Goal: Transaction & Acquisition: Purchase product/service

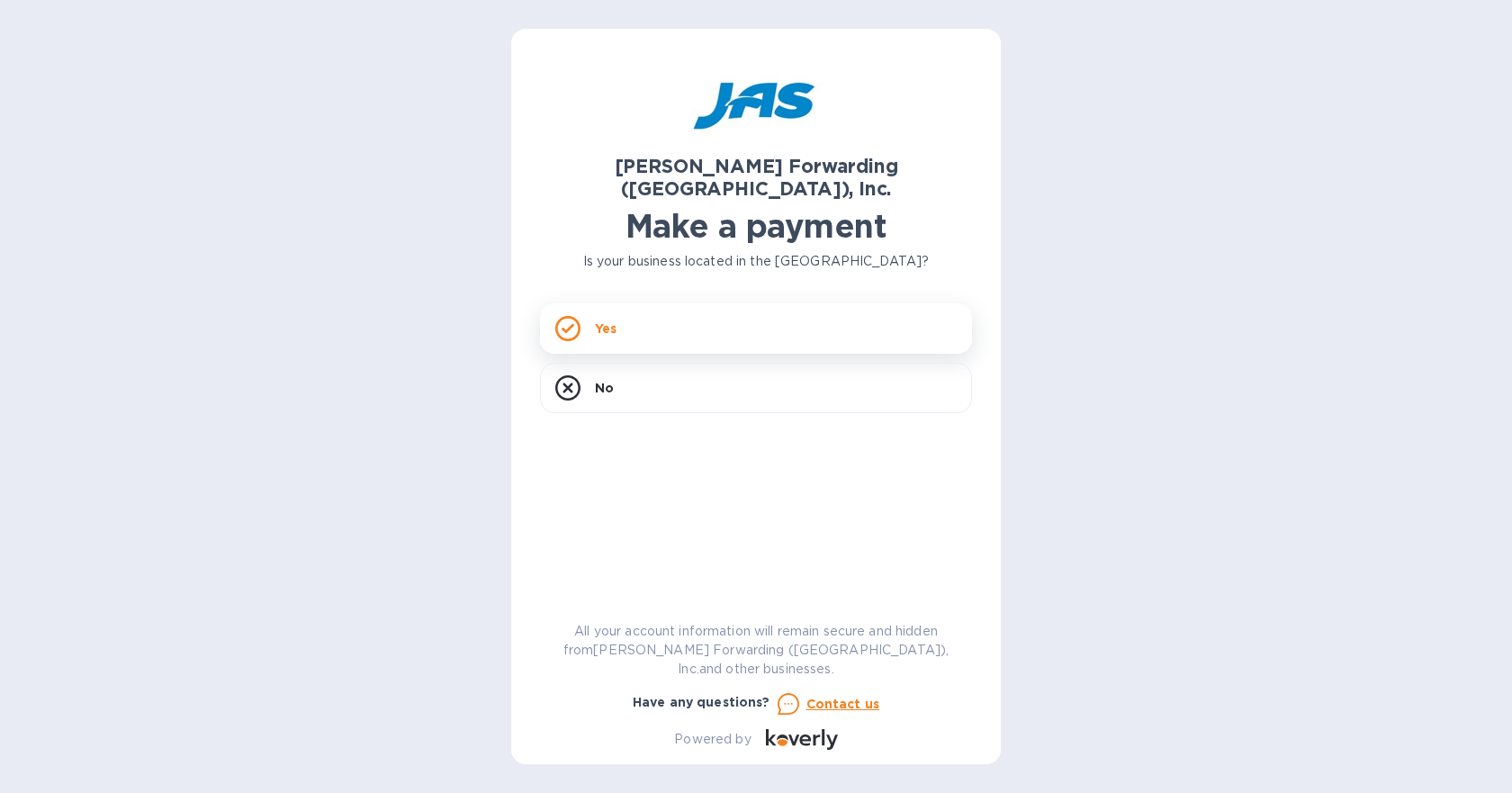
click at [559, 316] on icon at bounding box center [567, 328] width 25 height 25
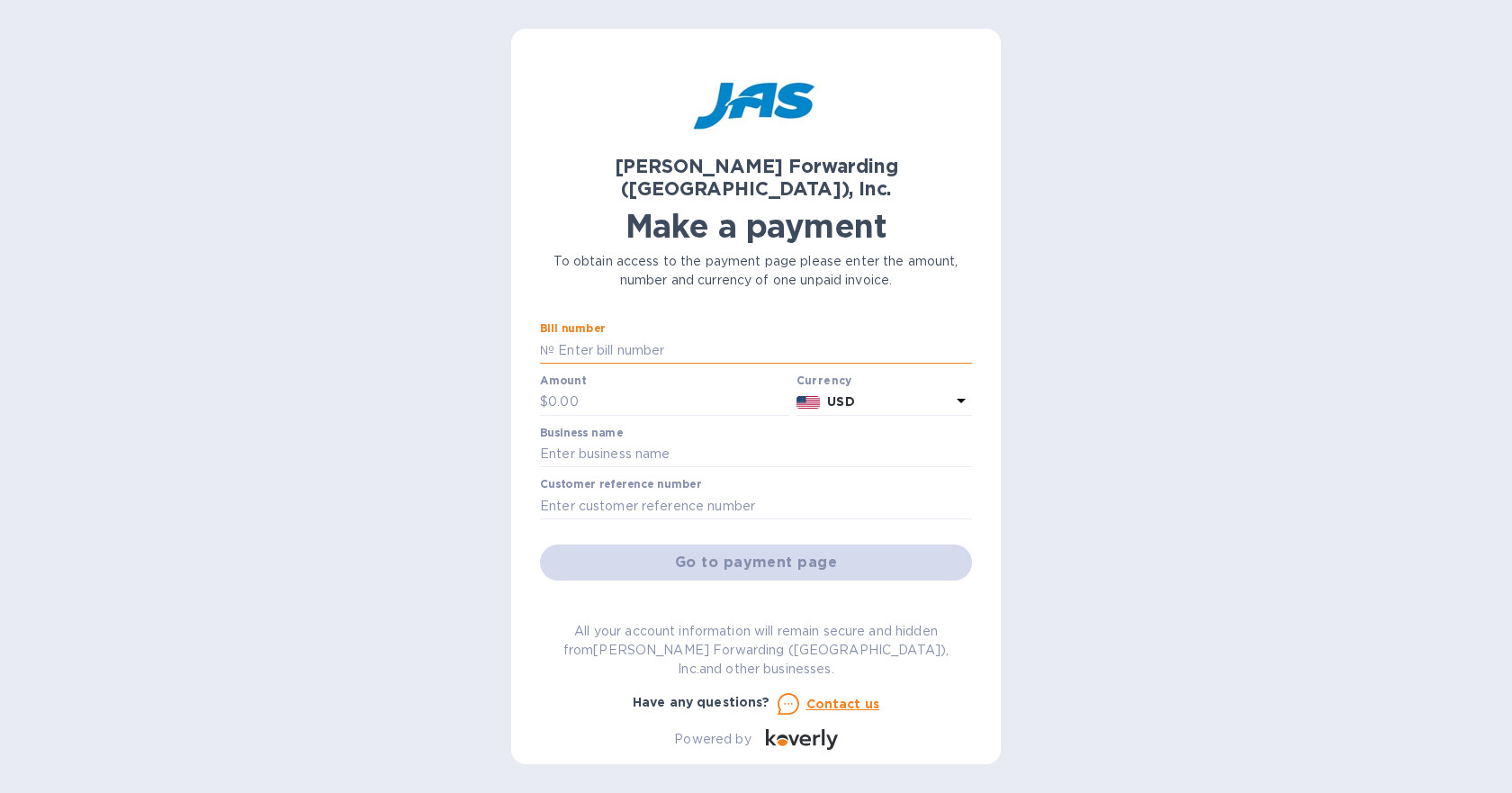
click at [661, 336] on input "text" at bounding box center [763, 350] width 418 height 27
paste input "LAX503362132"
type input "LAX503362132"
click at [596, 389] on input "text" at bounding box center [669, 402] width 241 height 27
type input "4,309.14"
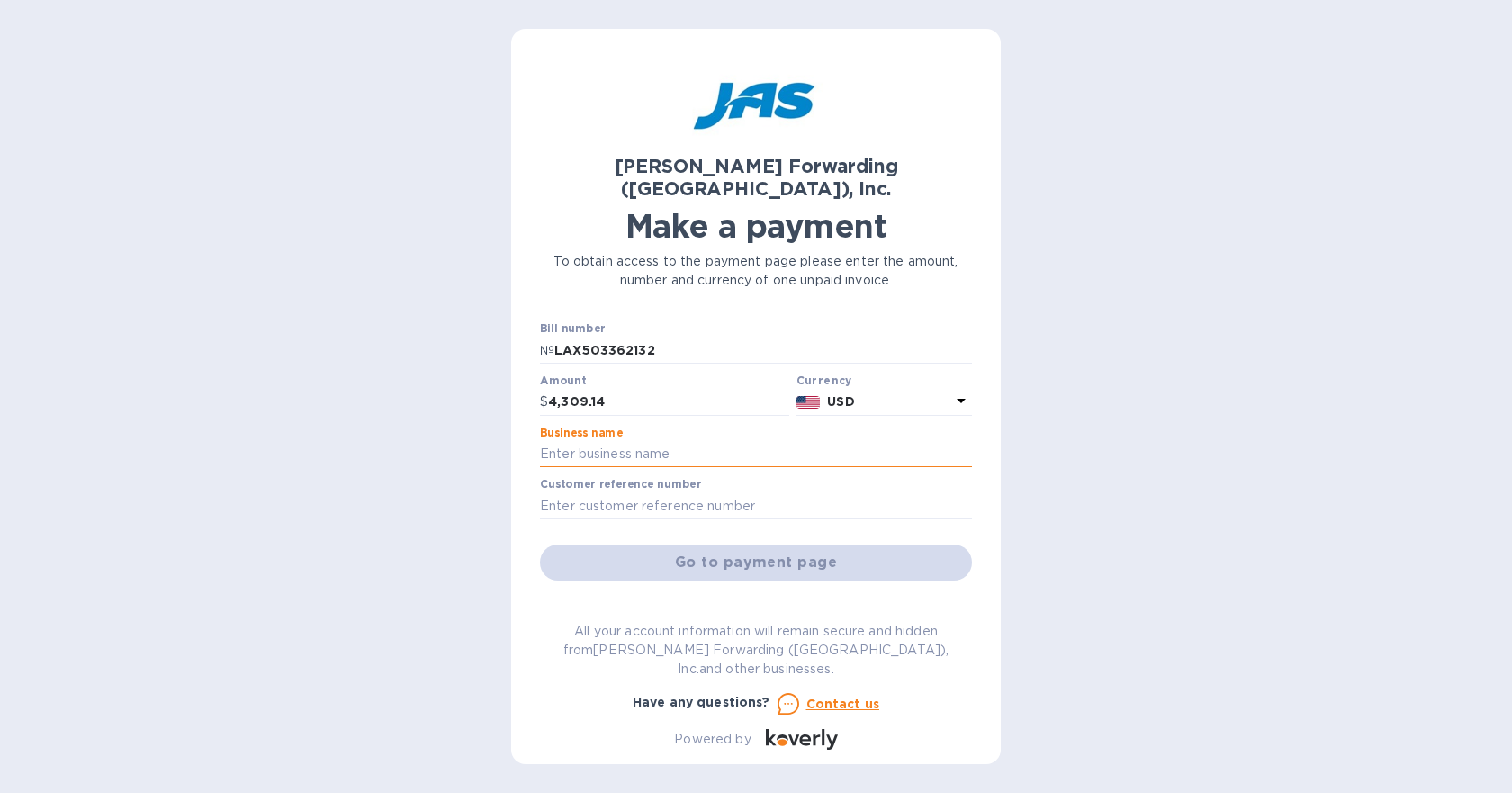
click at [559, 442] on input "text" at bounding box center [756, 455] width 432 height 27
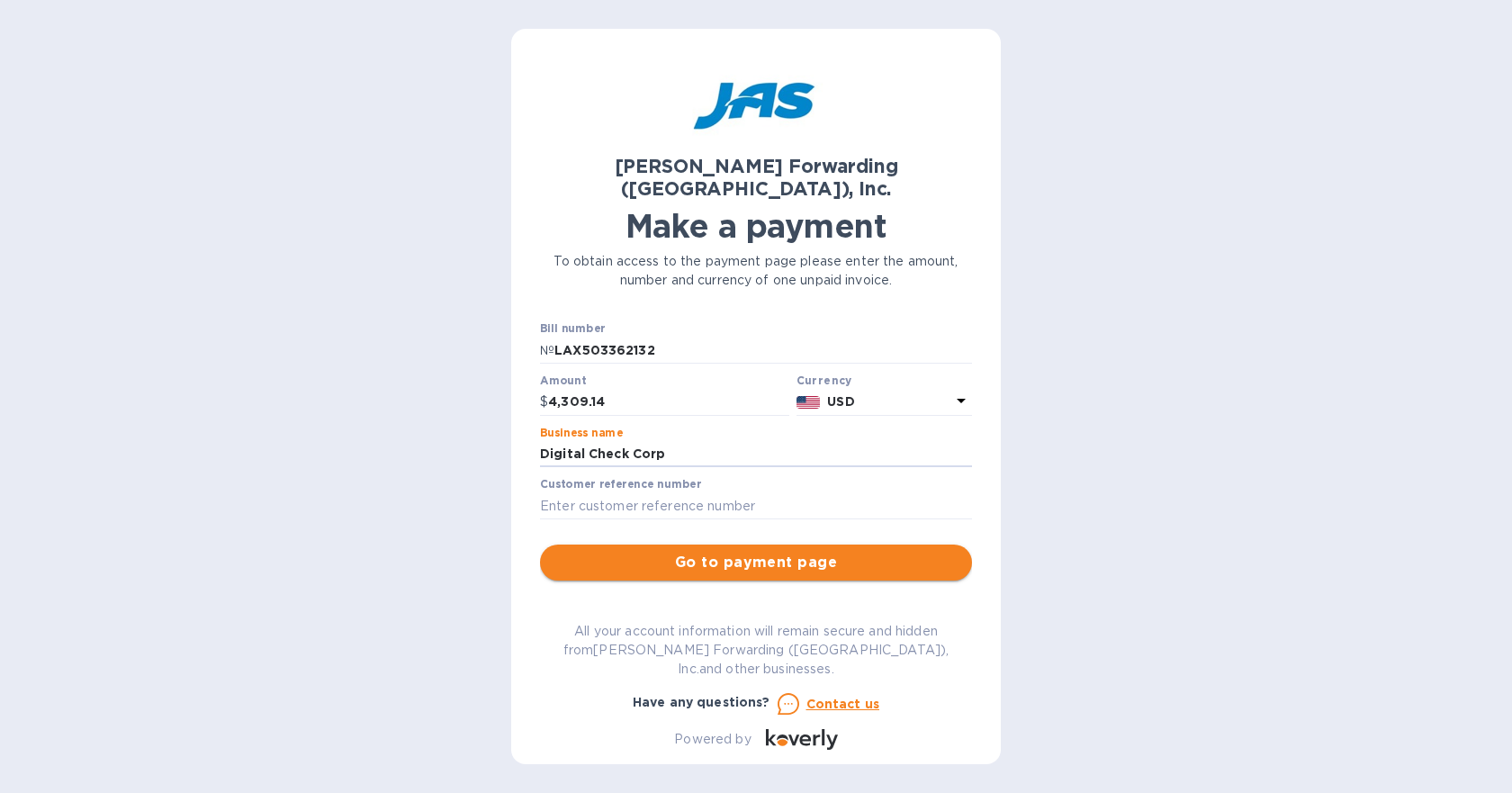
type input "Digital Check Corp"
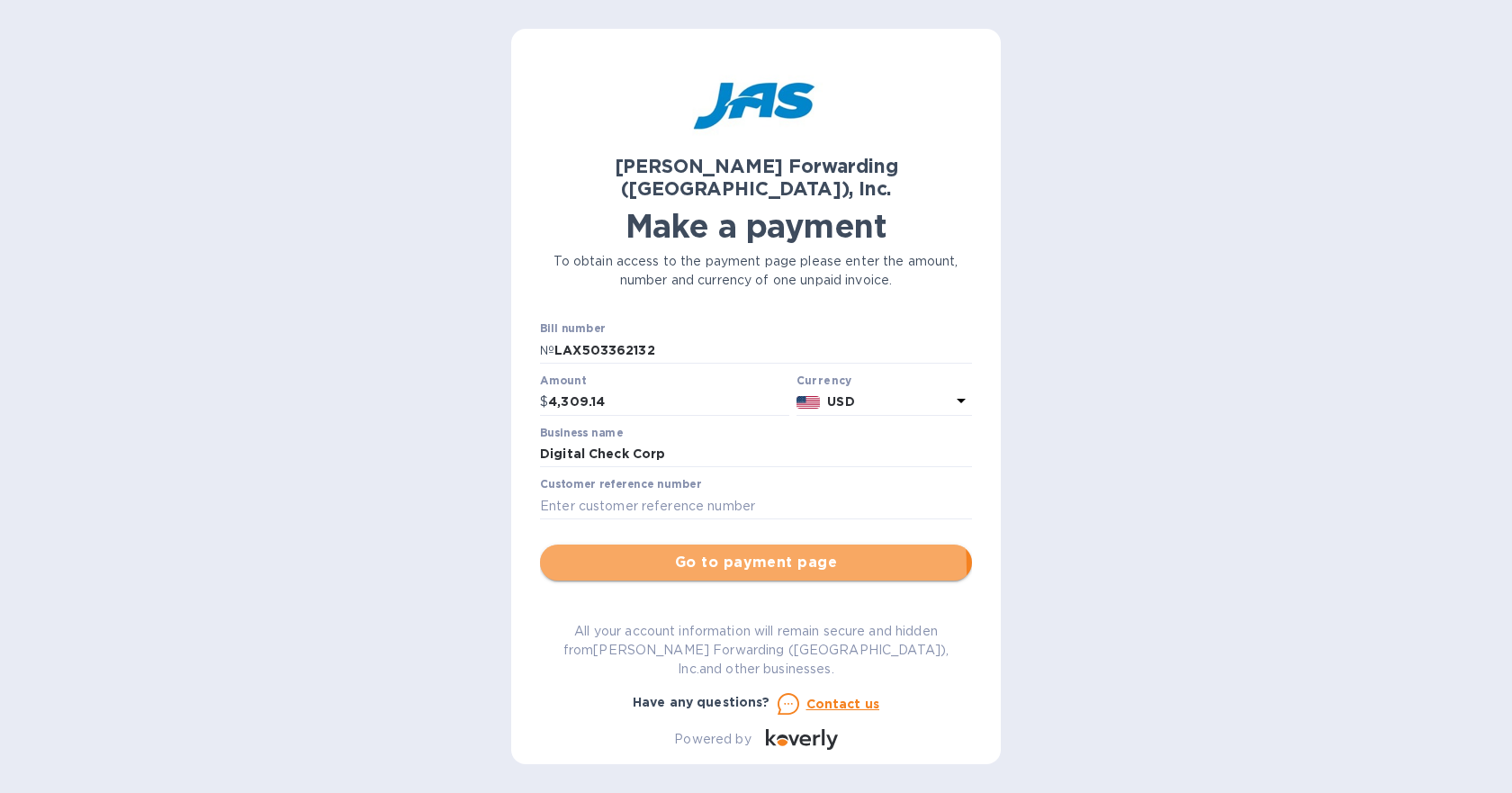
click at [580, 552] on span "Go to payment page" at bounding box center [755, 563] width 403 height 22
